Goal: Information Seeking & Learning: Learn about a topic

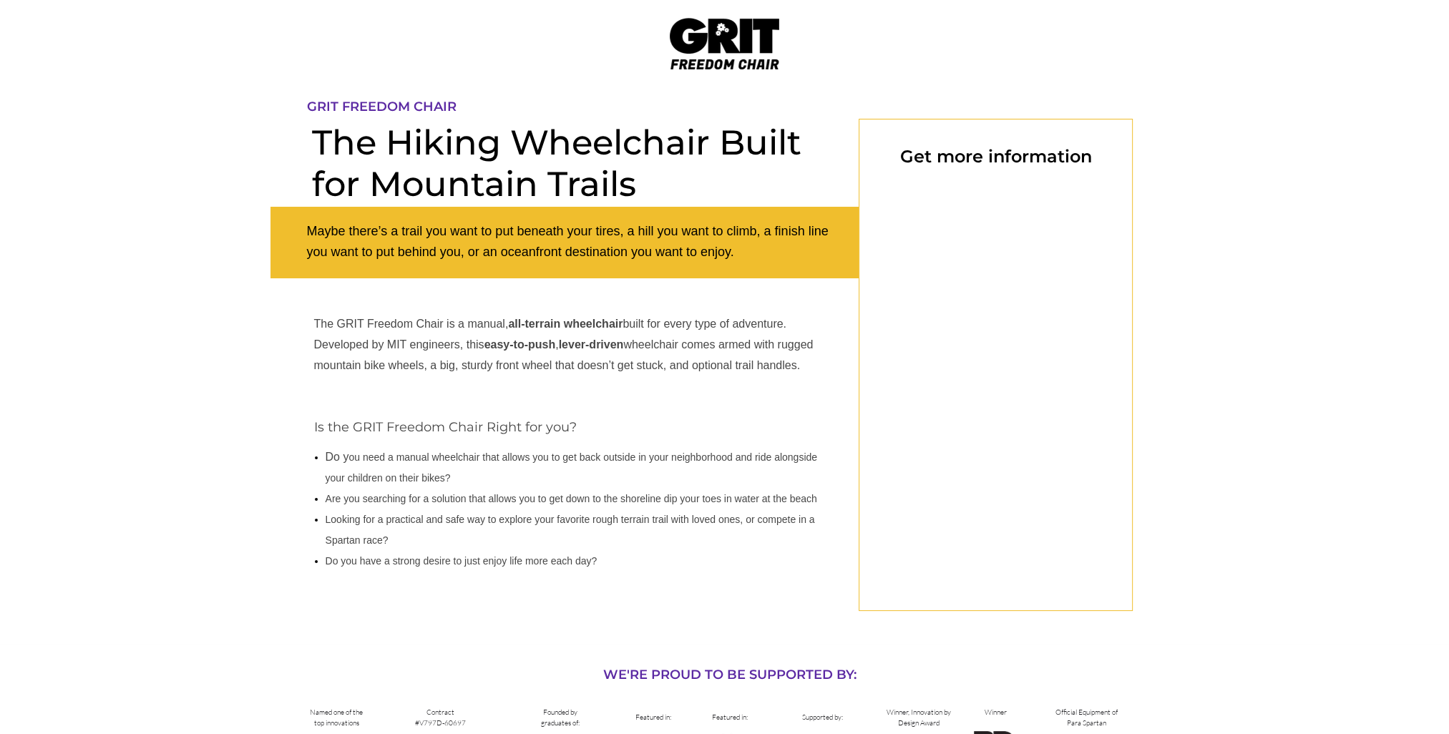
select select "CA"
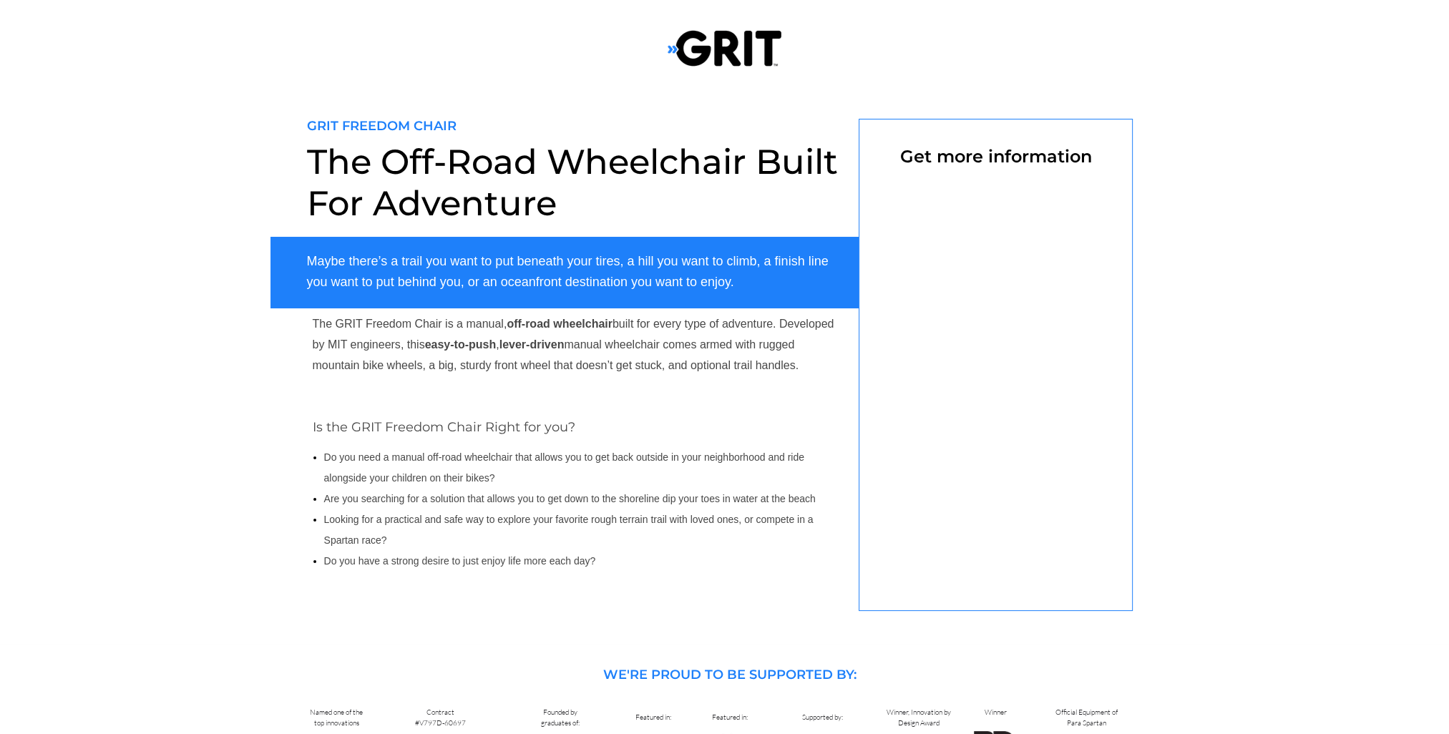
select select "CA"
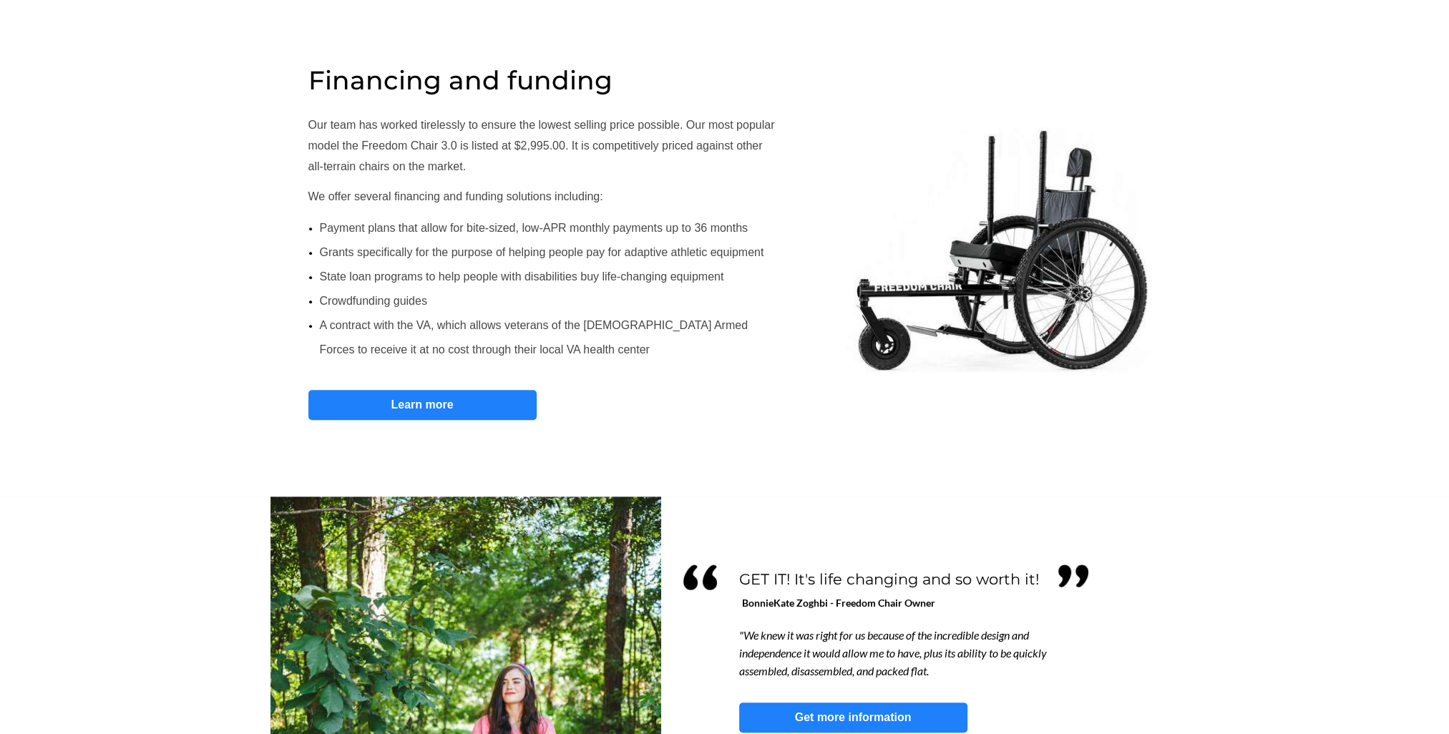
scroll to position [768, 0]
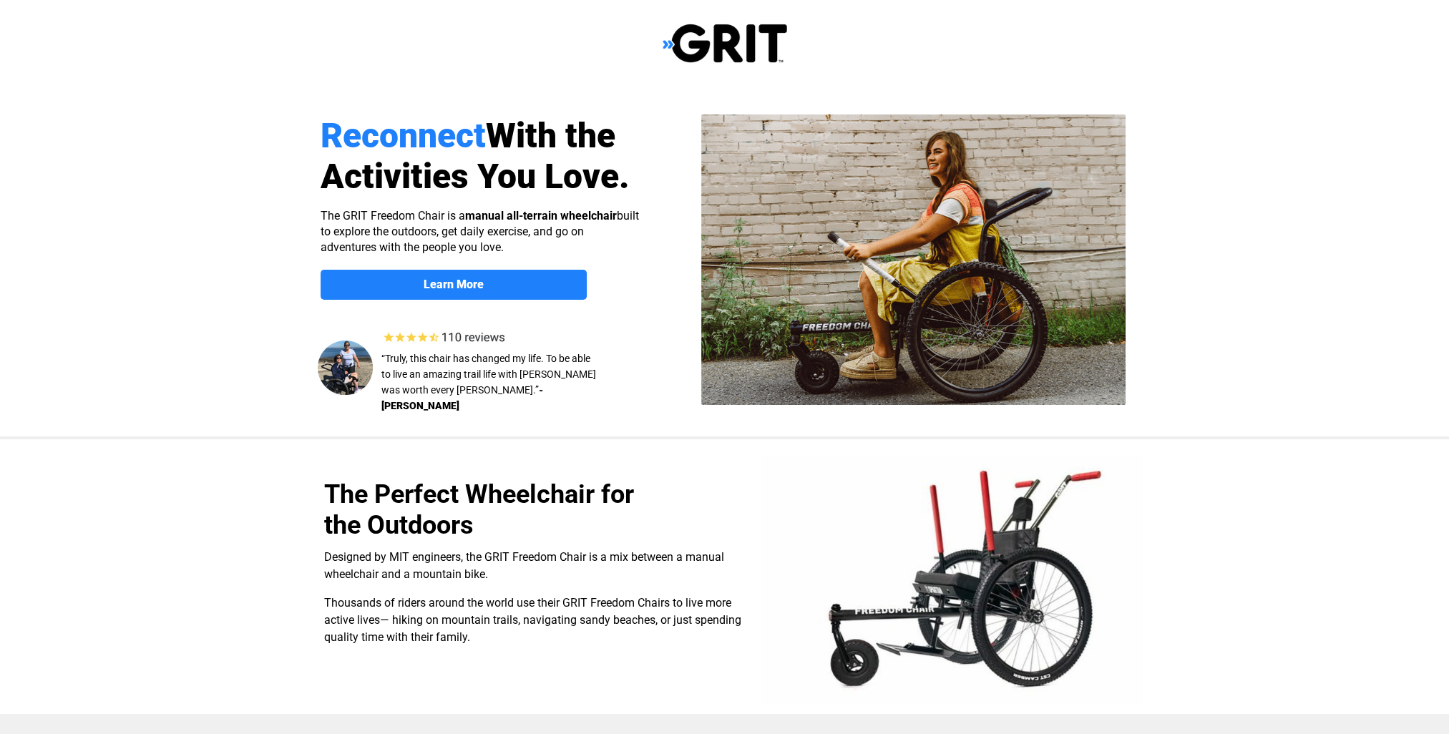
select select "CA"
click at [690, 44] on img at bounding box center [724, 43] width 124 height 41
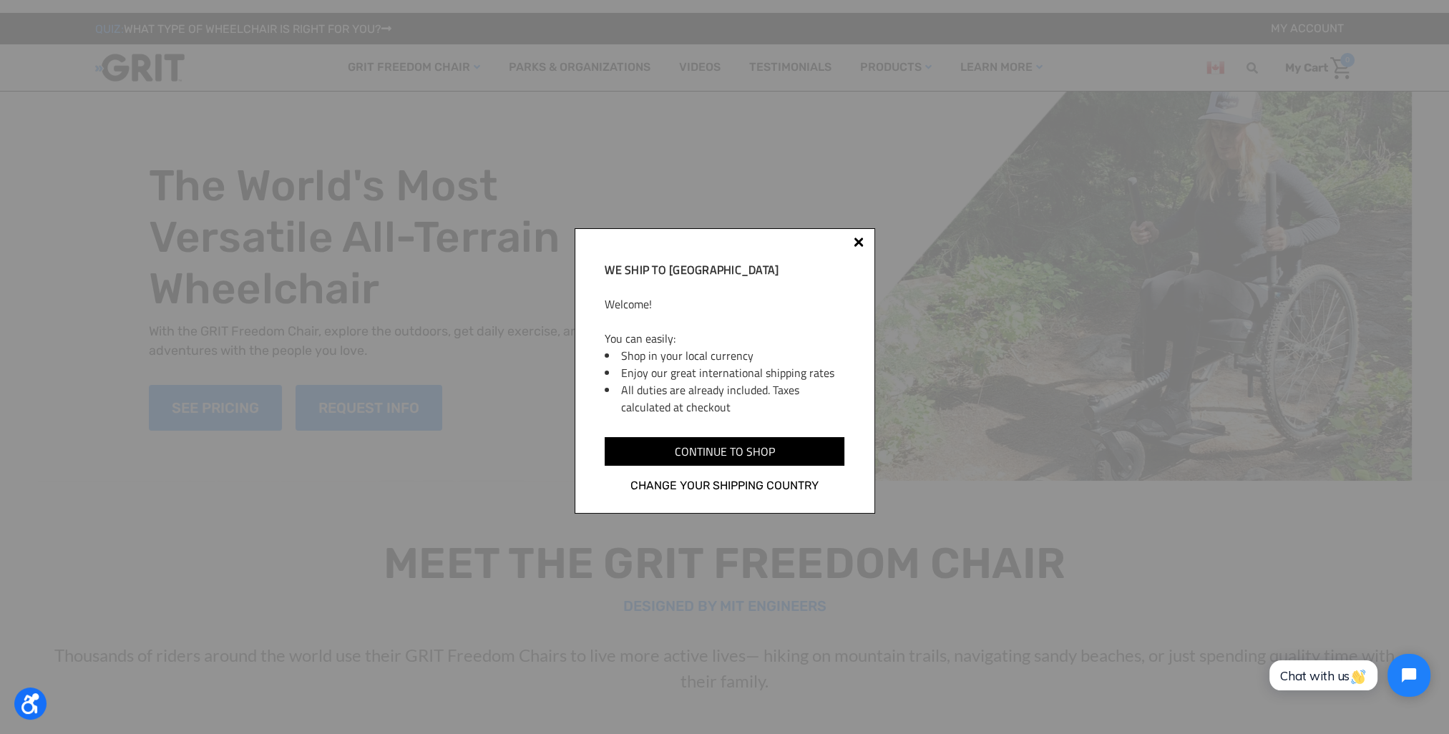
click at [898, 64] on div "We ship to Canada Welcome! You can easily: Shop in your local currency Enjoy ou…" at bounding box center [724, 367] width 1449 height 734
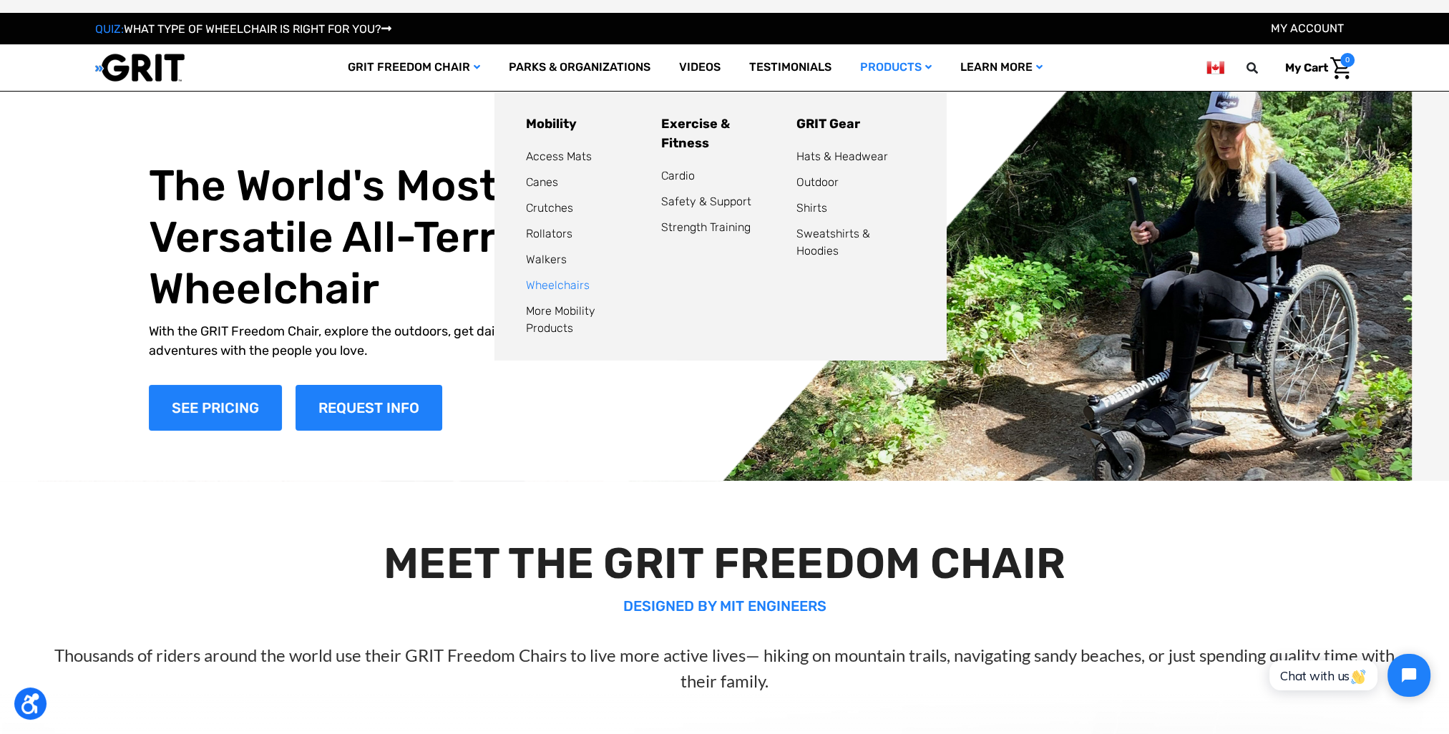
click at [564, 288] on link "Wheelchairs" at bounding box center [558, 285] width 64 height 14
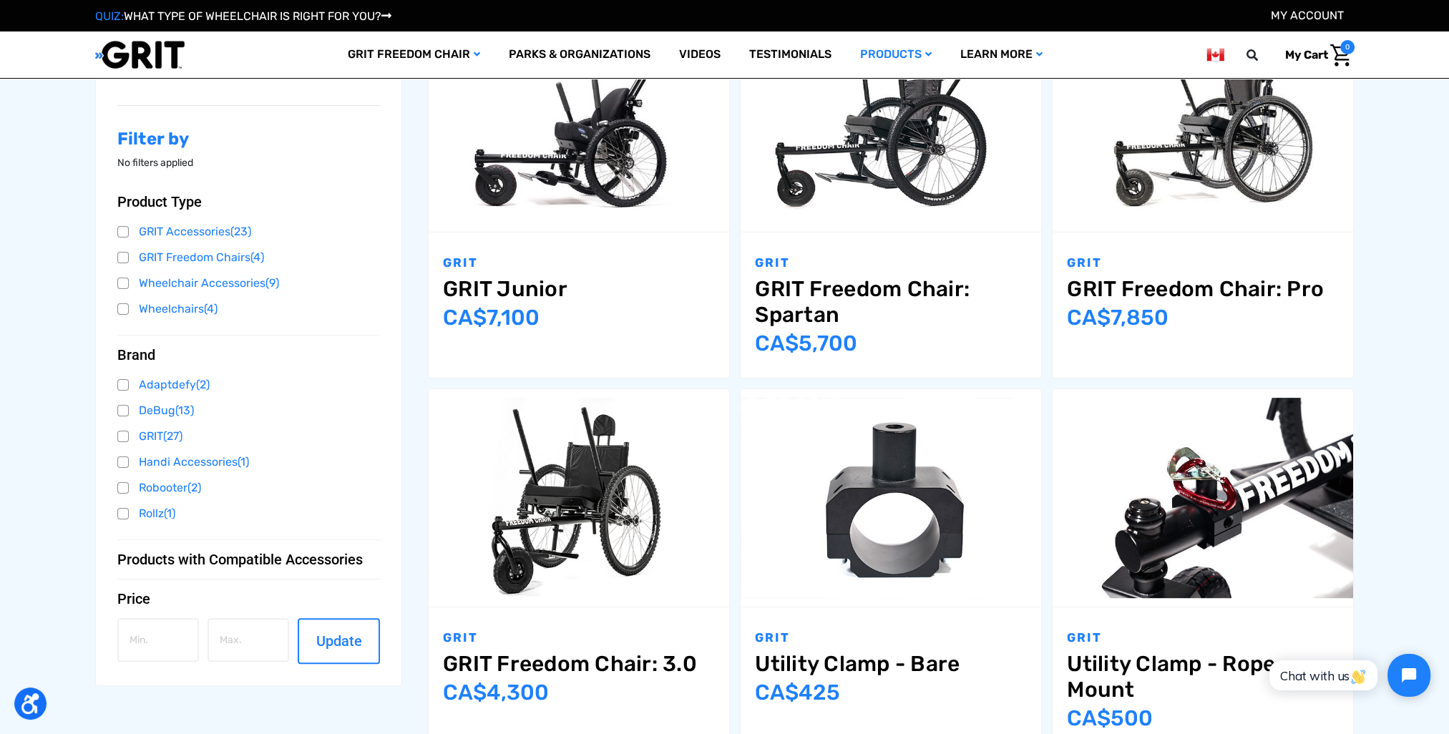
scroll to position [358, 0]
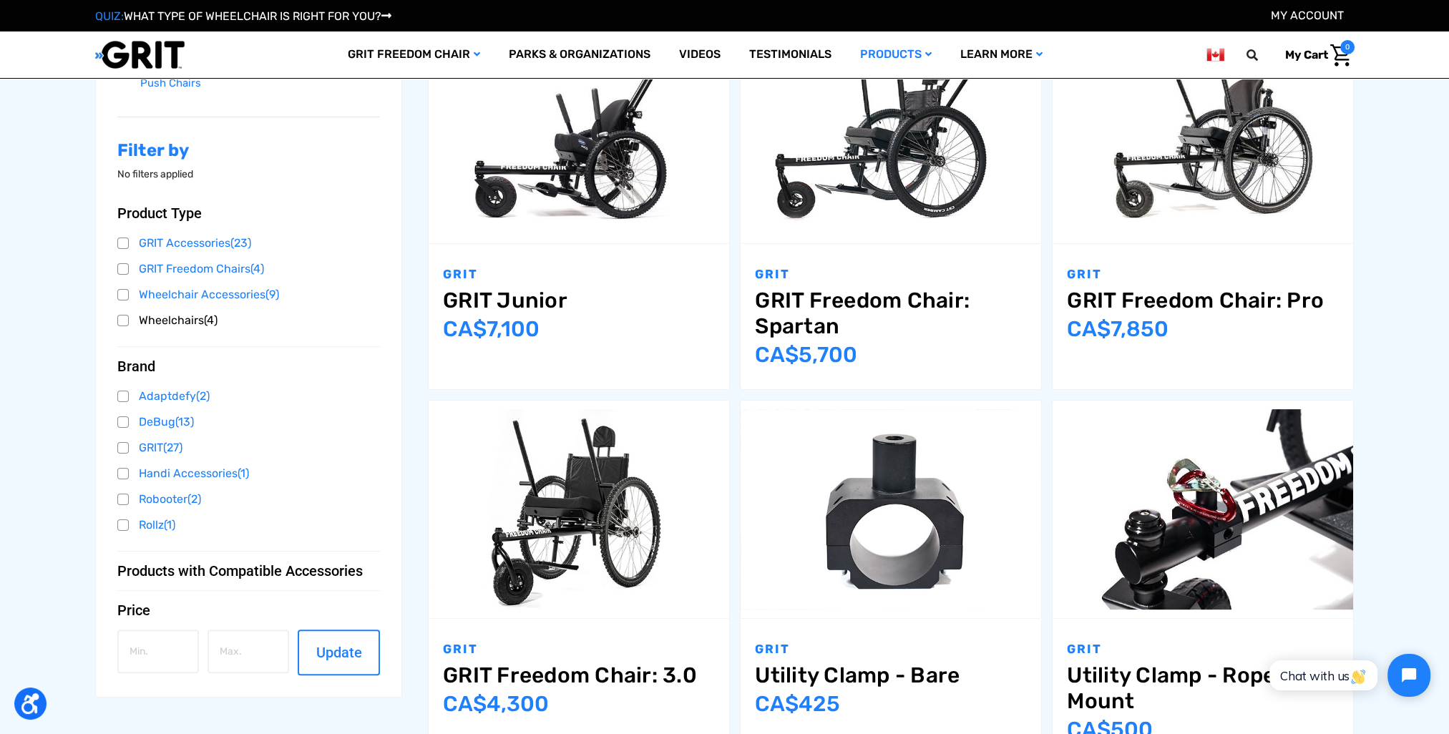
click at [119, 322] on link "Wheelchairs (4)" at bounding box center [248, 320] width 263 height 21
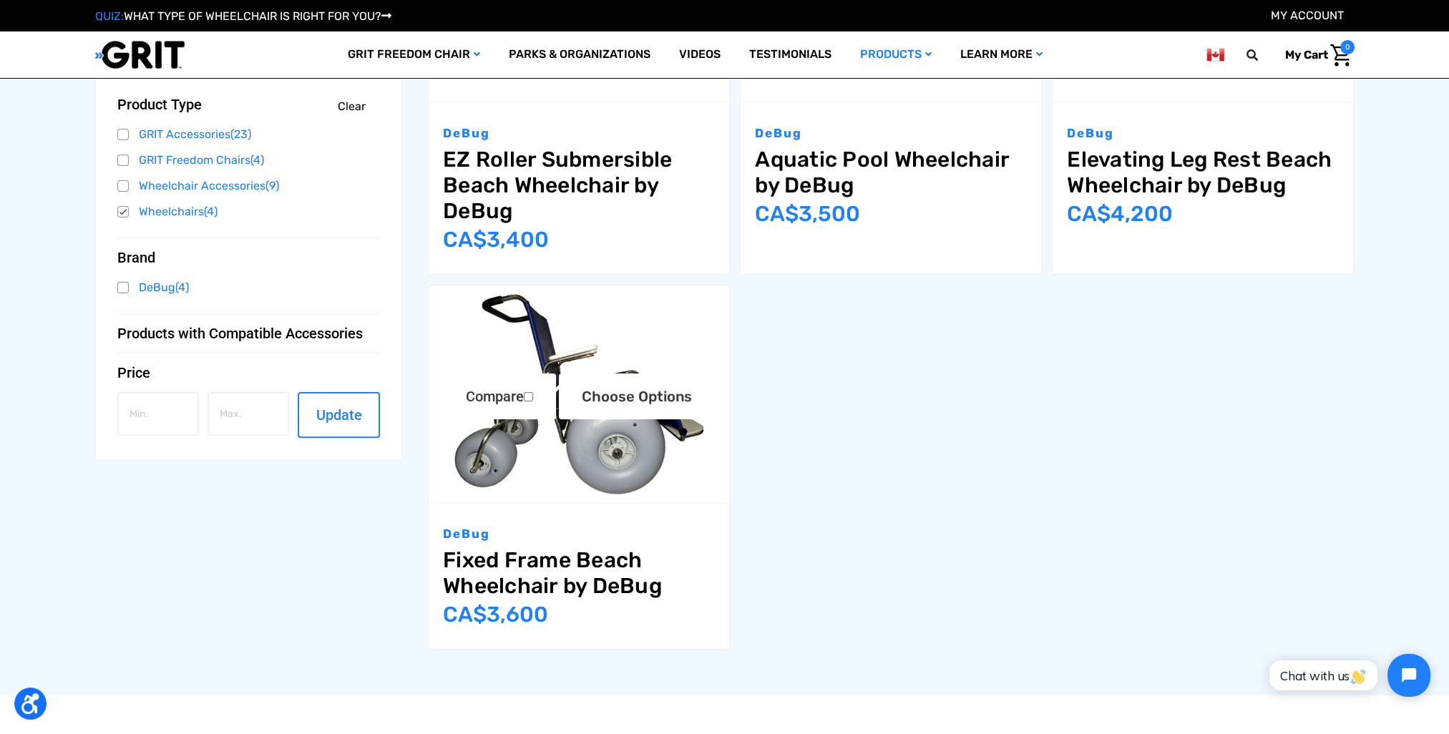
scroll to position [501, 0]
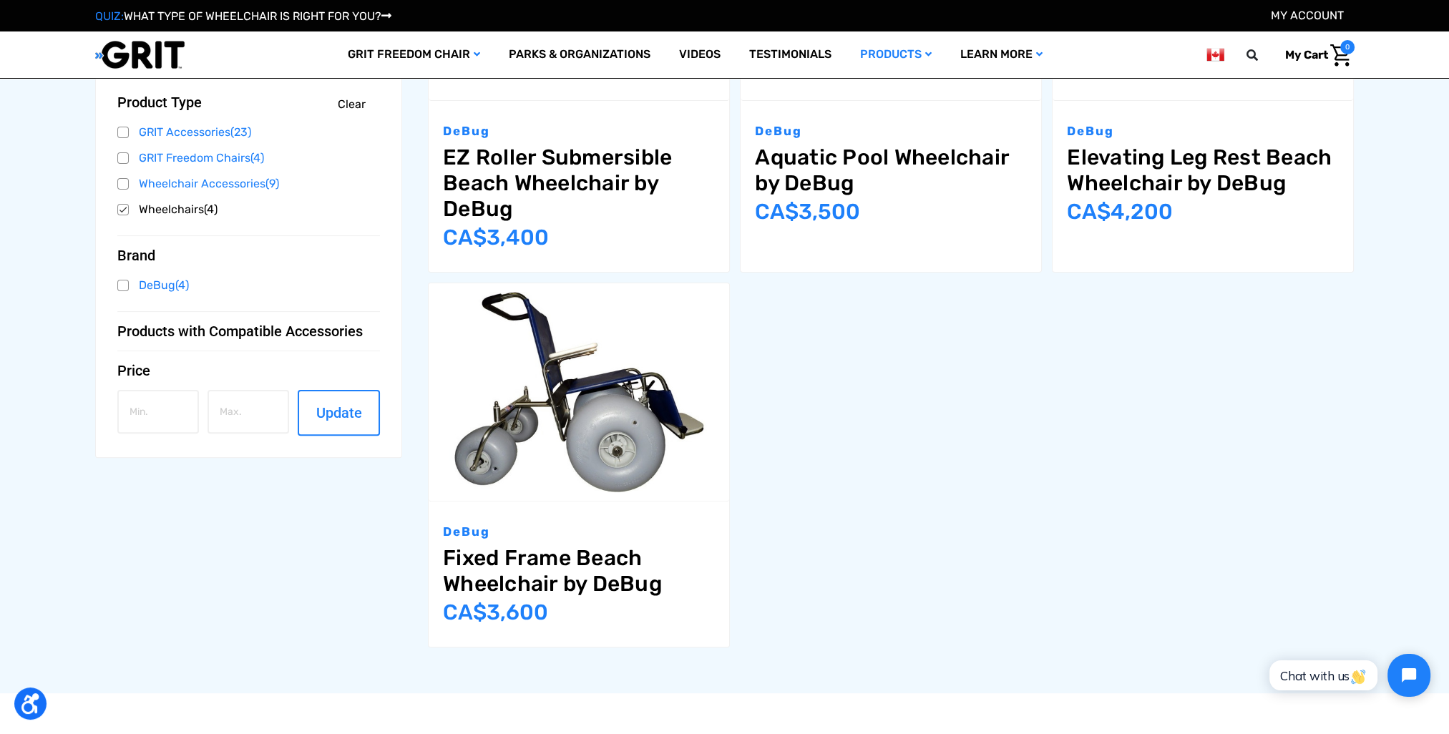
click at [125, 210] on link "Wheelchairs (4)" at bounding box center [248, 209] width 263 height 21
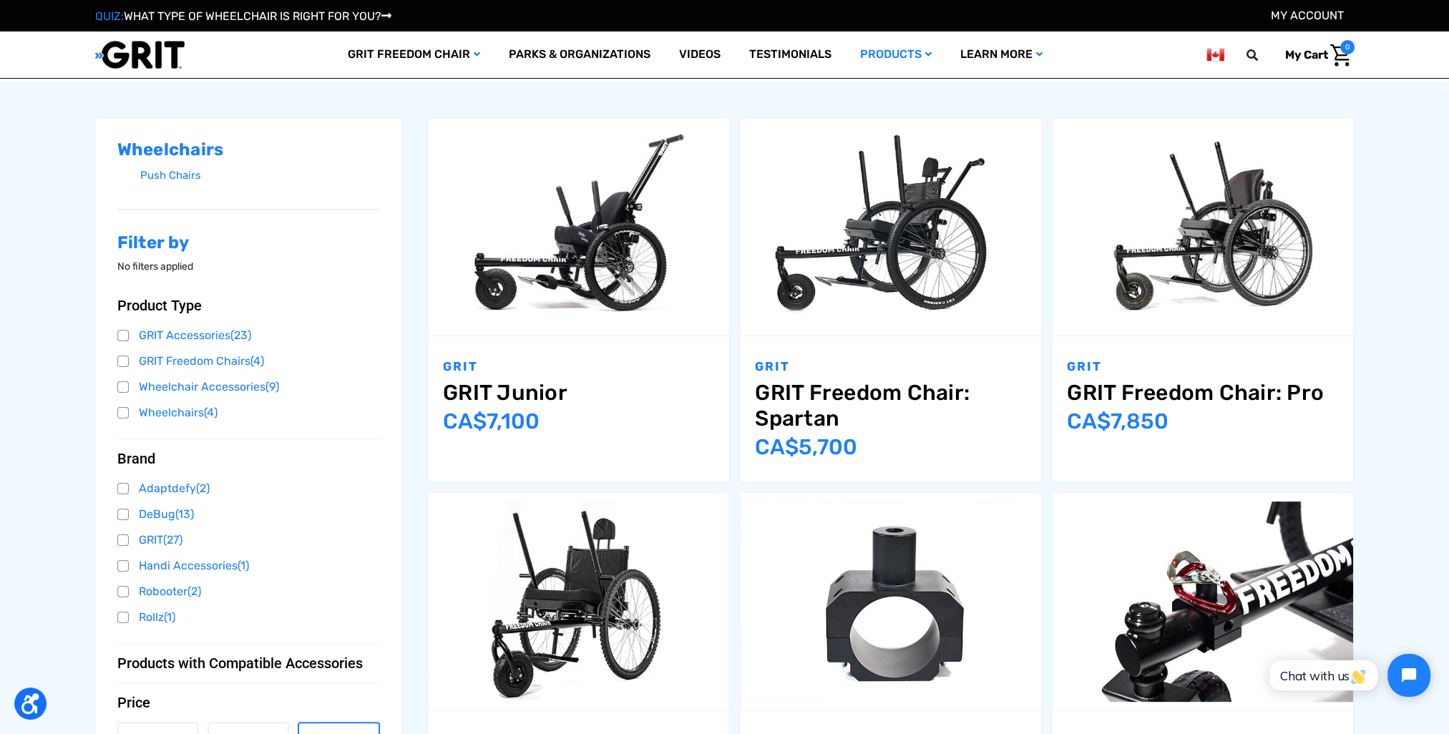
scroll to position [286, 0]
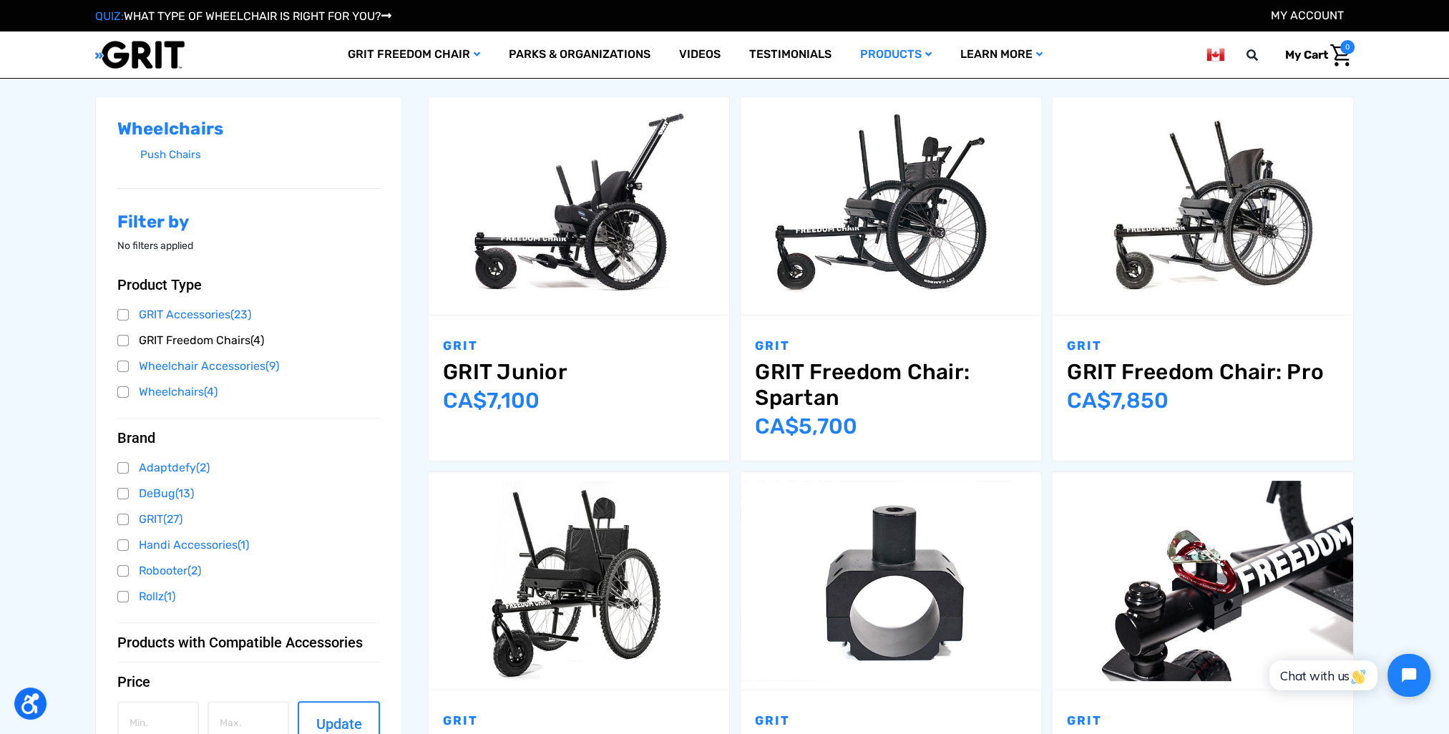
click at [121, 346] on link "GRIT Freedom Chairs (4)" at bounding box center [248, 340] width 263 height 21
